Goal: Transaction & Acquisition: Purchase product/service

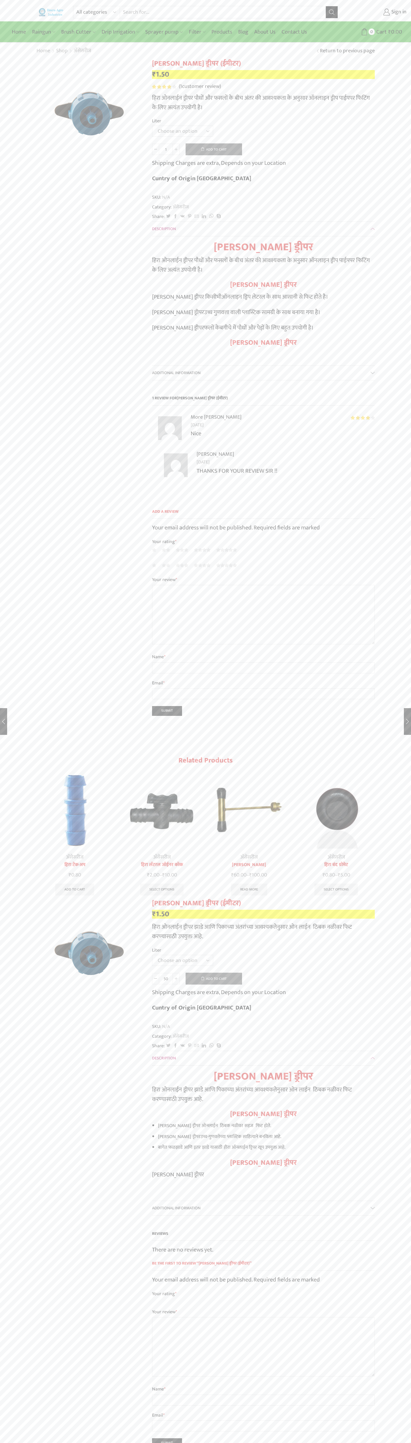
type input "1"
type input "Google Storebot"
click at [381, 32] on span "Cart" at bounding box center [381, 32] width 12 height 8
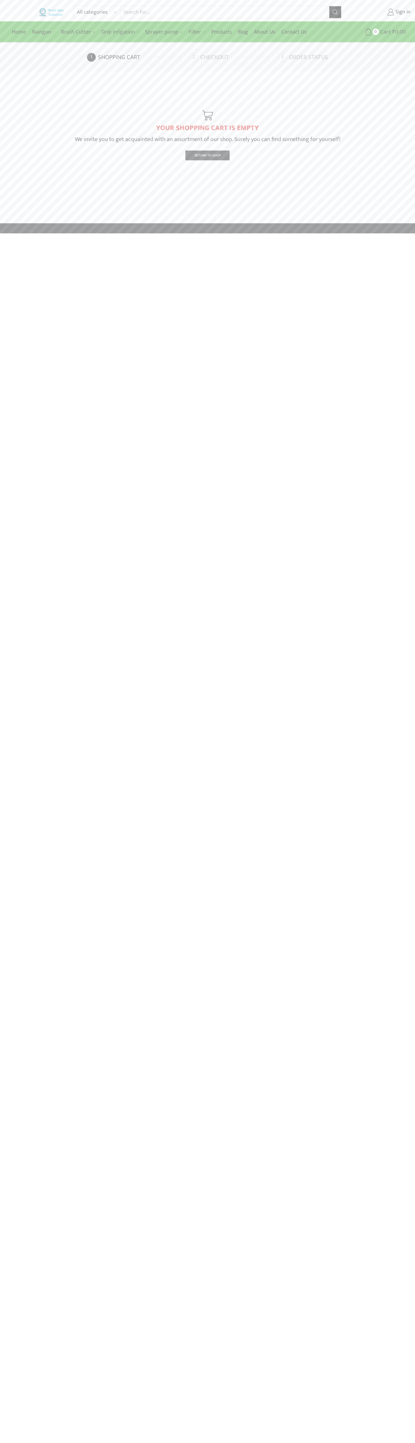
click at [233, 57] on link "Checkout" at bounding box center [232, 57] width 87 height 9
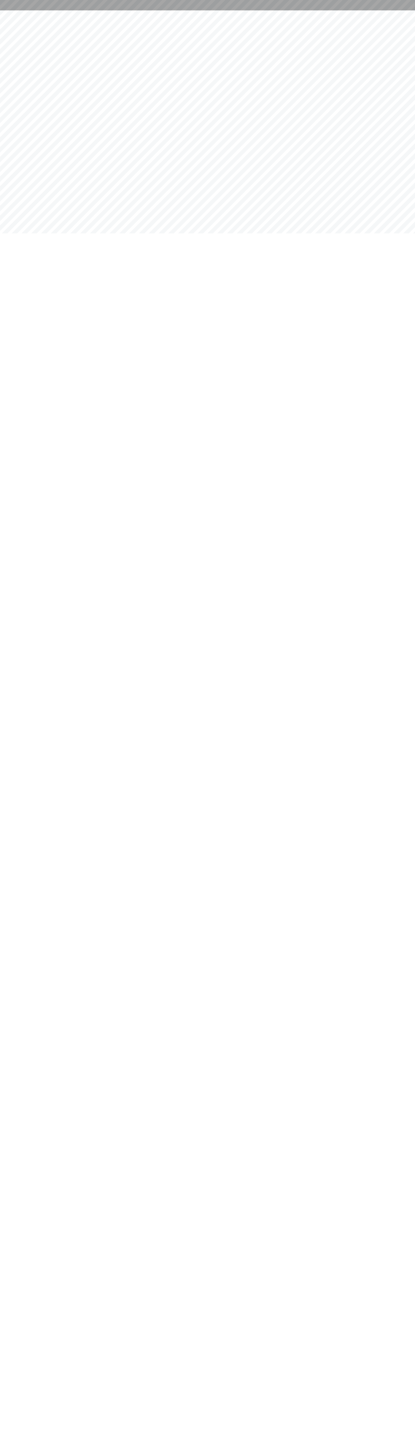
click at [346, 10] on html at bounding box center [207, 5] width 415 height 10
click at [400, 10] on html at bounding box center [207, 5] width 415 height 10
click at [127, 10] on html at bounding box center [207, 5] width 415 height 10
click at [18, 10] on html at bounding box center [207, 5] width 415 height 10
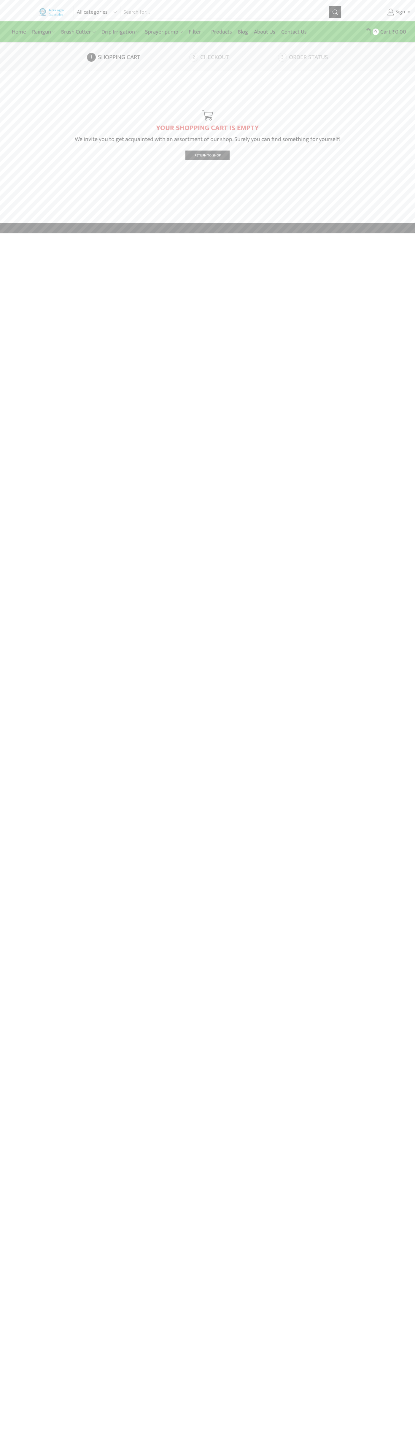
click at [233, 57] on link "Checkout" at bounding box center [232, 57] width 87 height 9
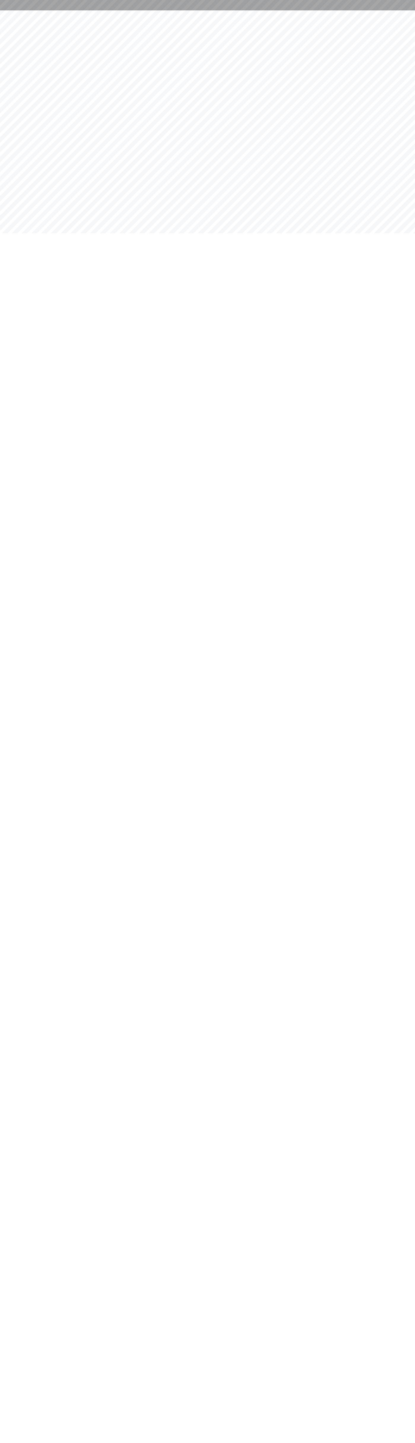
click at [298, 3] on div at bounding box center [207, 5] width 415 height 10
click at [402, 10] on html at bounding box center [207, 5] width 415 height 10
click at [134, 10] on html at bounding box center [207, 5] width 415 height 10
click at [5, 10] on html at bounding box center [207, 5] width 415 height 10
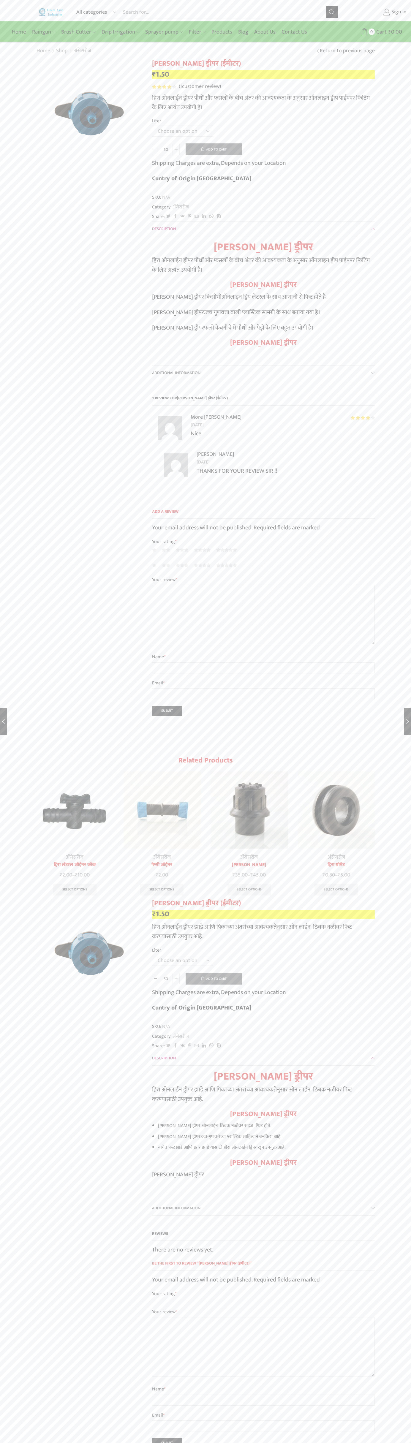
click at [164, 87] on span "1" at bounding box center [164, 87] width 25 height 4
